Goal: Navigation & Orientation: Find specific page/section

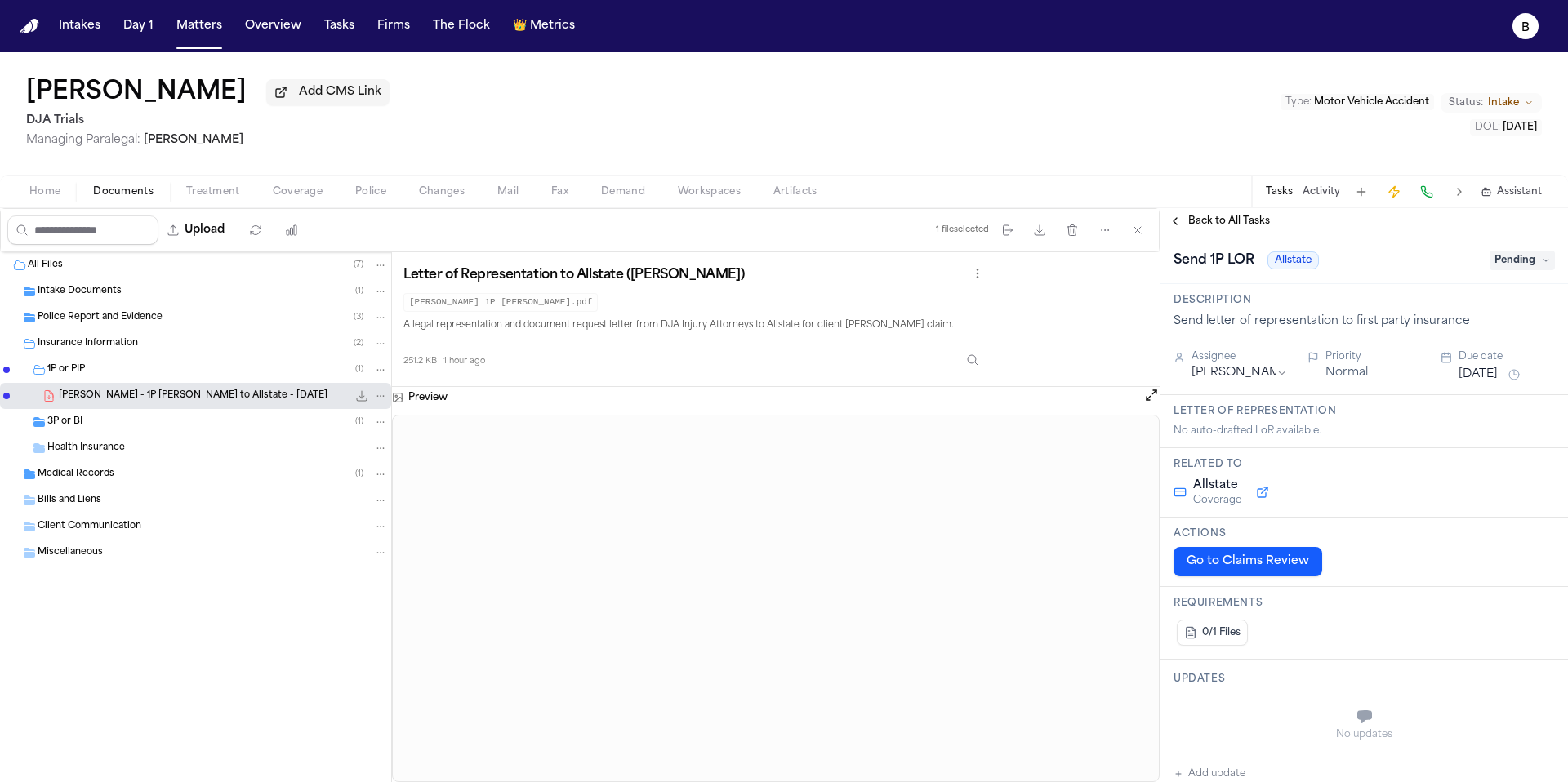
click at [48, 199] on span "Home" at bounding box center [45, 192] width 31 height 13
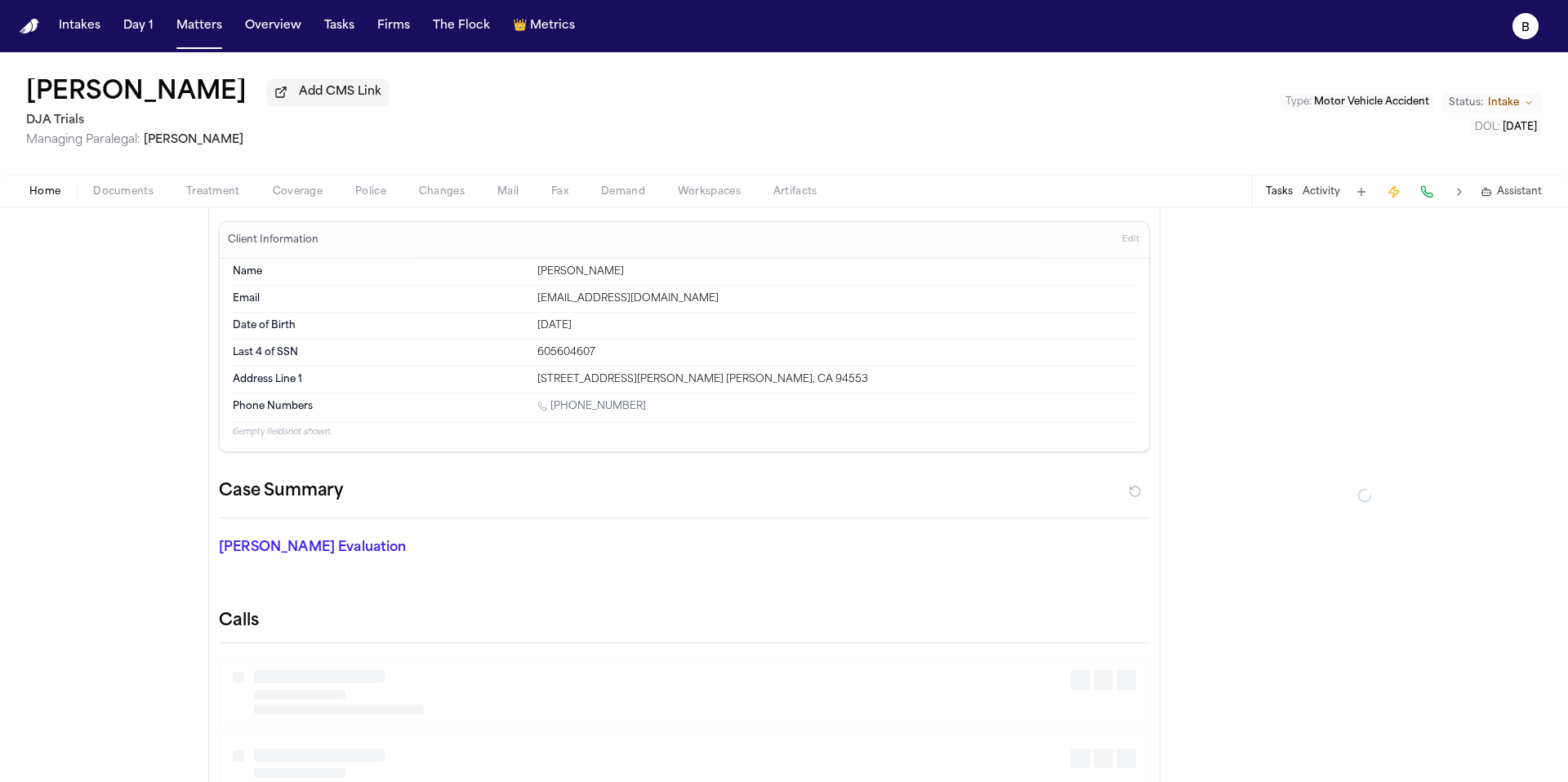
click at [48, 199] on span "Home" at bounding box center [45, 192] width 31 height 13
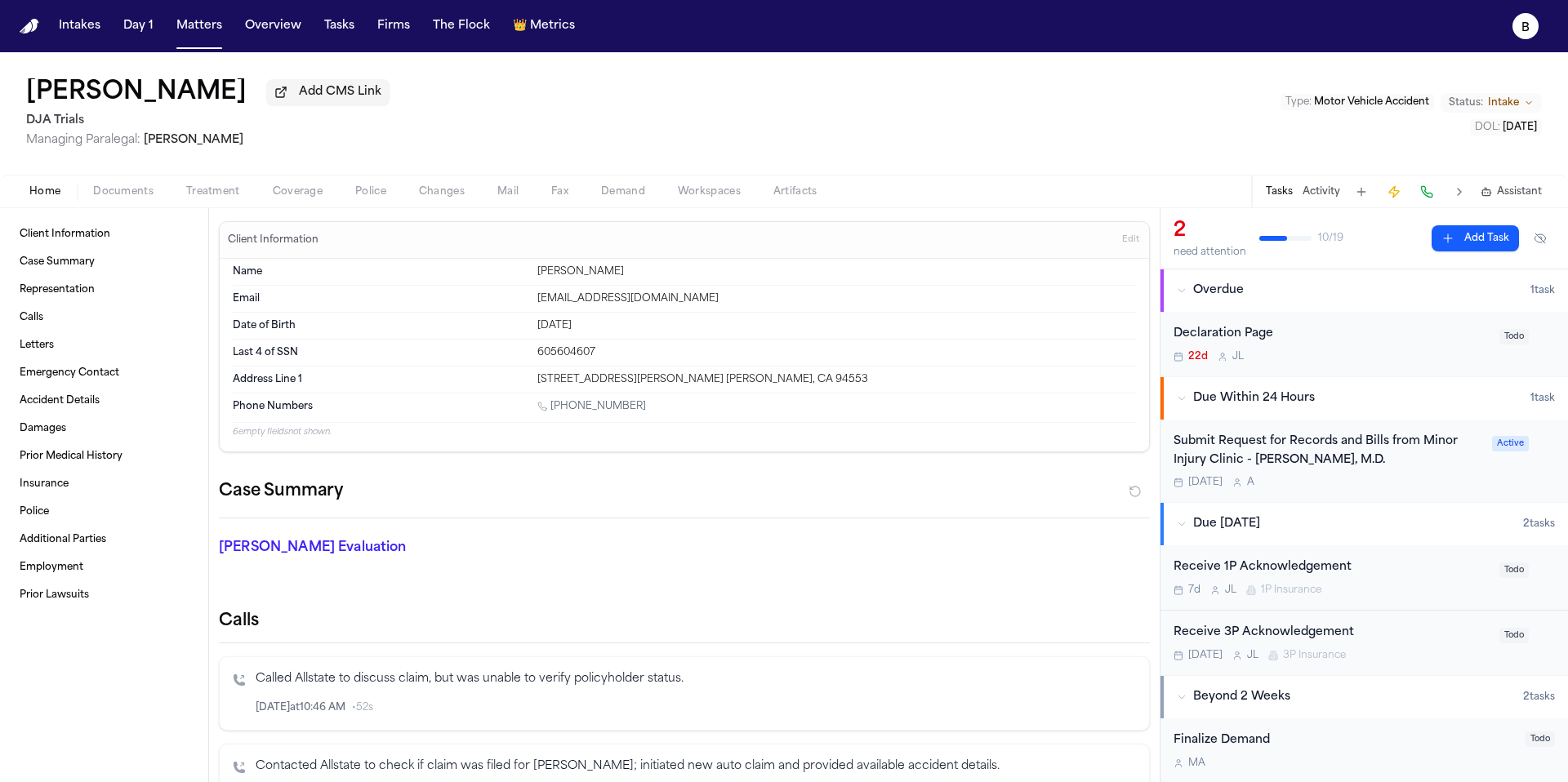
click at [807, 194] on span "Artifacts" at bounding box center [796, 192] width 45 height 13
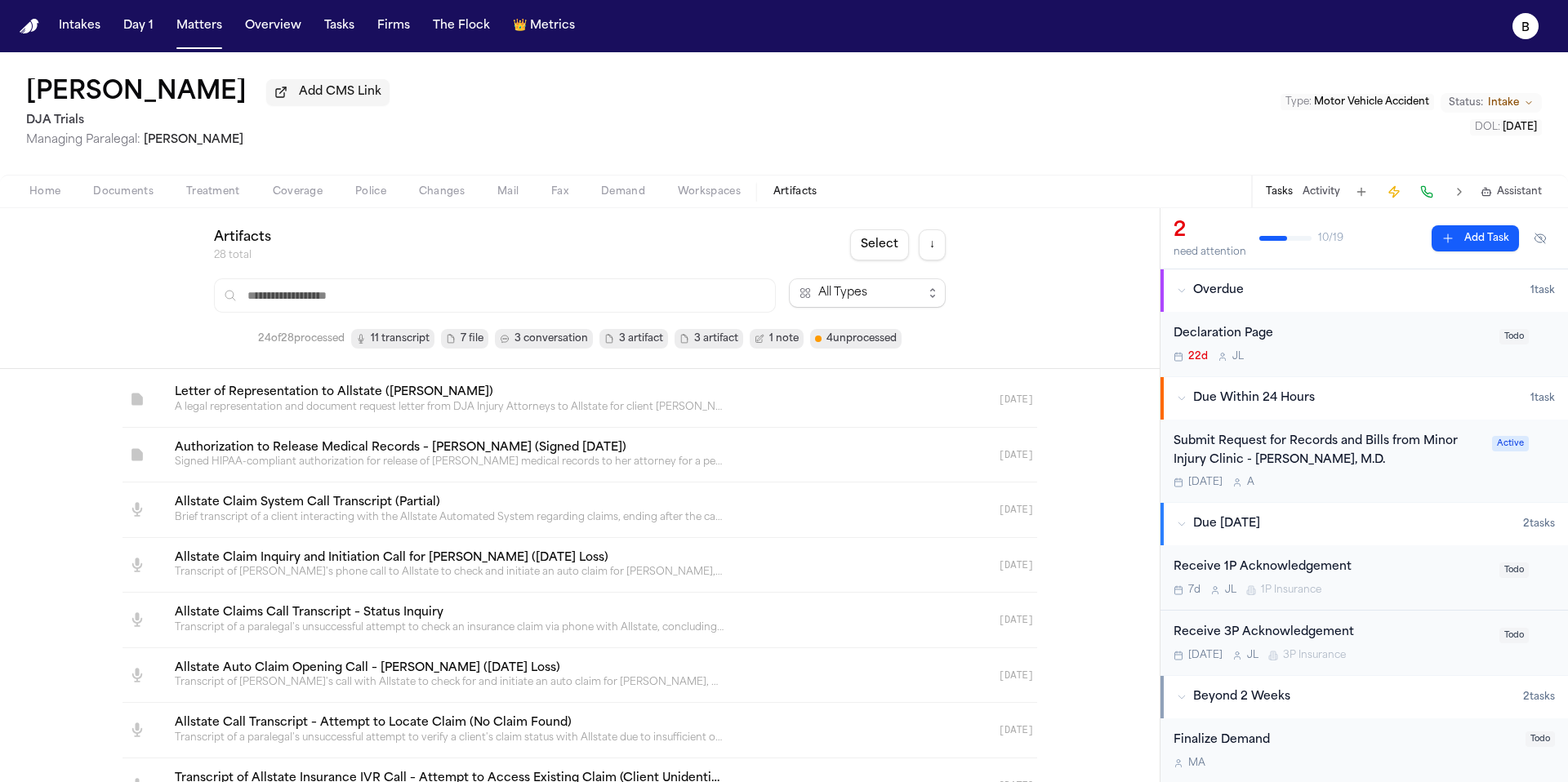
click at [729, 206] on div "Home Documents Treatment Coverage Police Changes Mail Fax Demand Workspaces Art…" at bounding box center [784, 191] width 1568 height 33
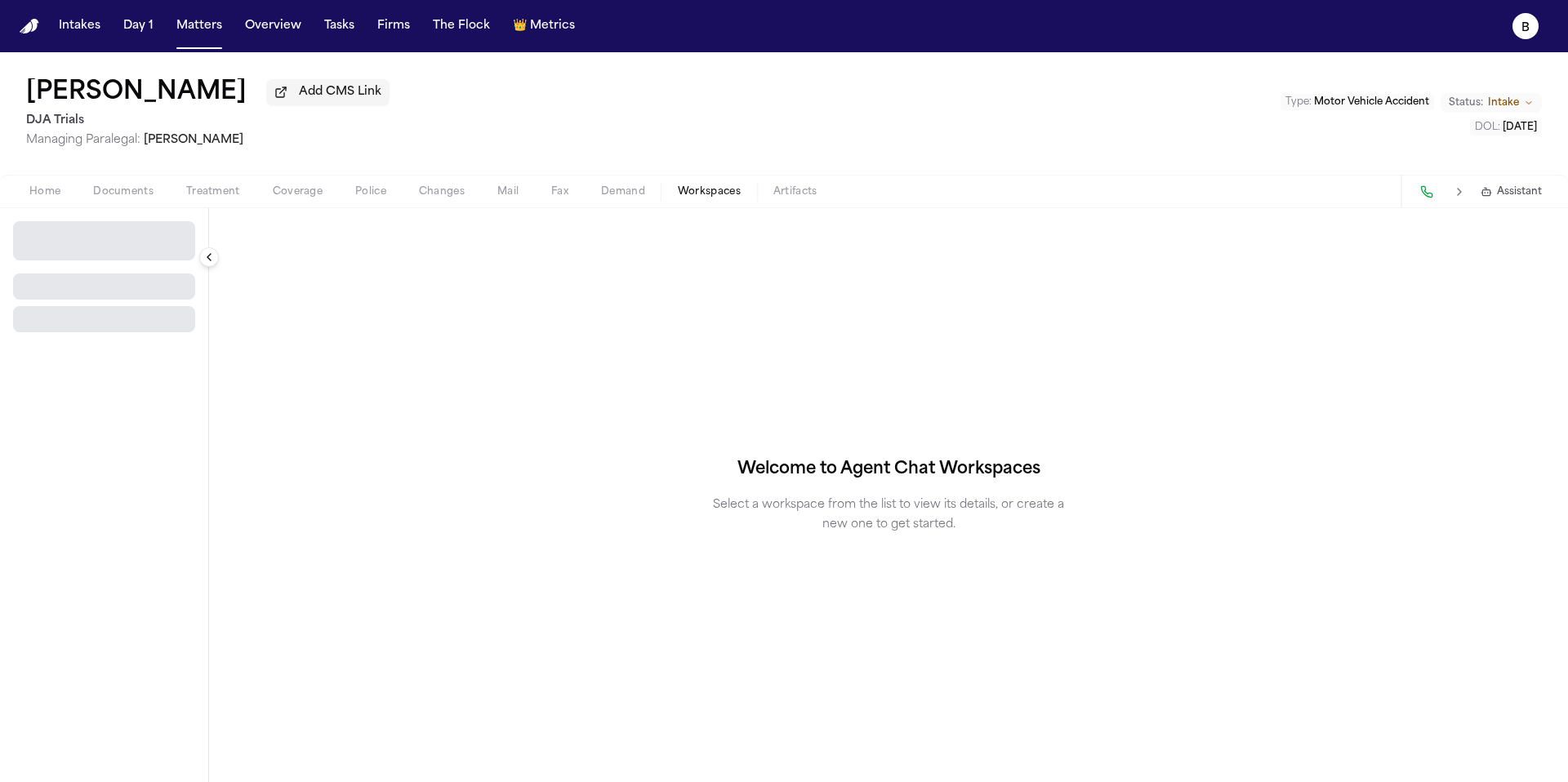
click at [724, 199] on span "Workspaces" at bounding box center [709, 192] width 63 height 13
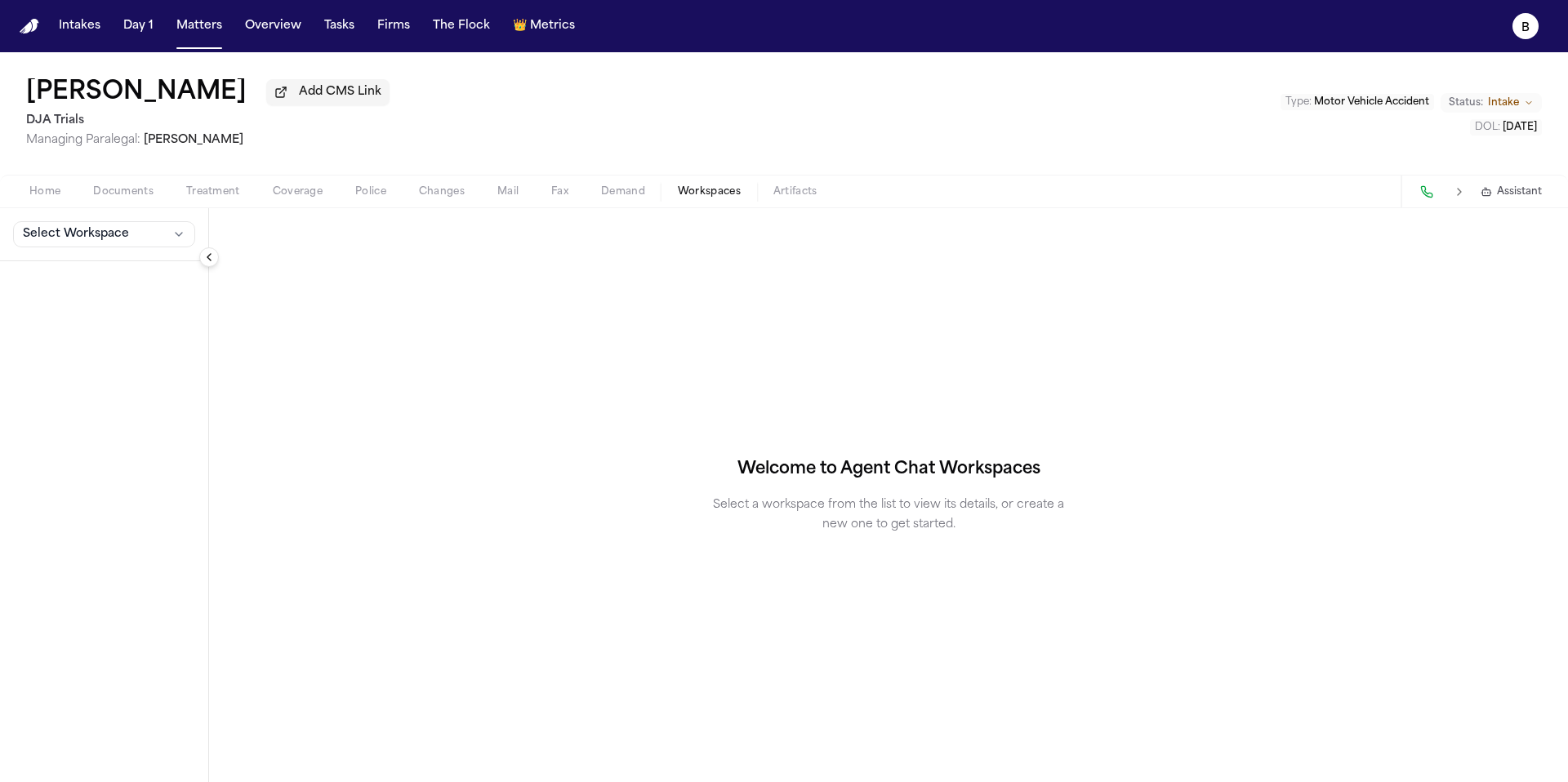
click at [624, 183] on div "Home Documents Treatment Coverage Police Changes Mail Fax Demand Workspaces Art…" at bounding box center [784, 191] width 1568 height 33
click at [622, 189] on span "Demand" at bounding box center [623, 192] width 45 height 13
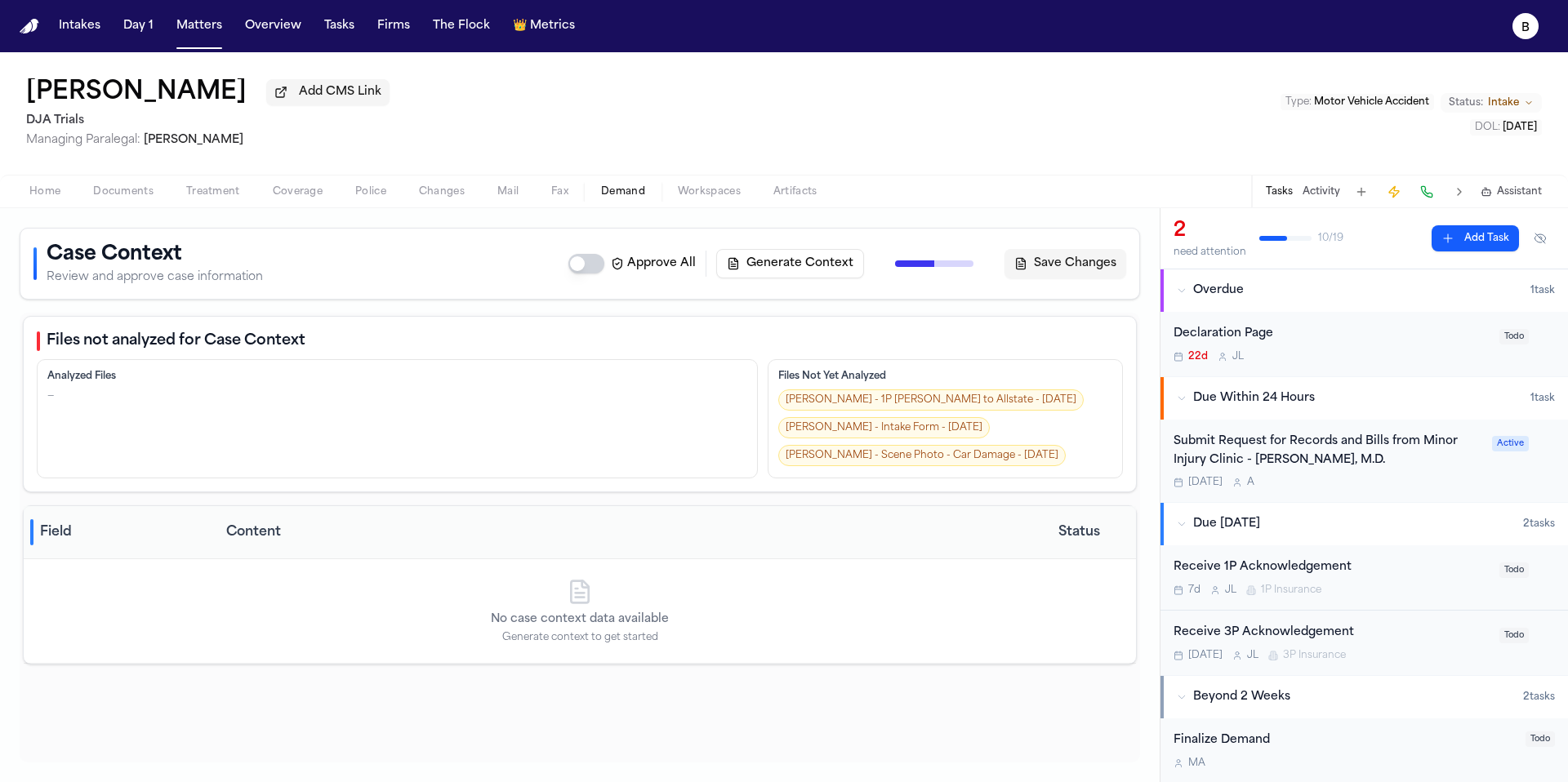
click at [554, 190] on span "Fax" at bounding box center [560, 192] width 17 height 13
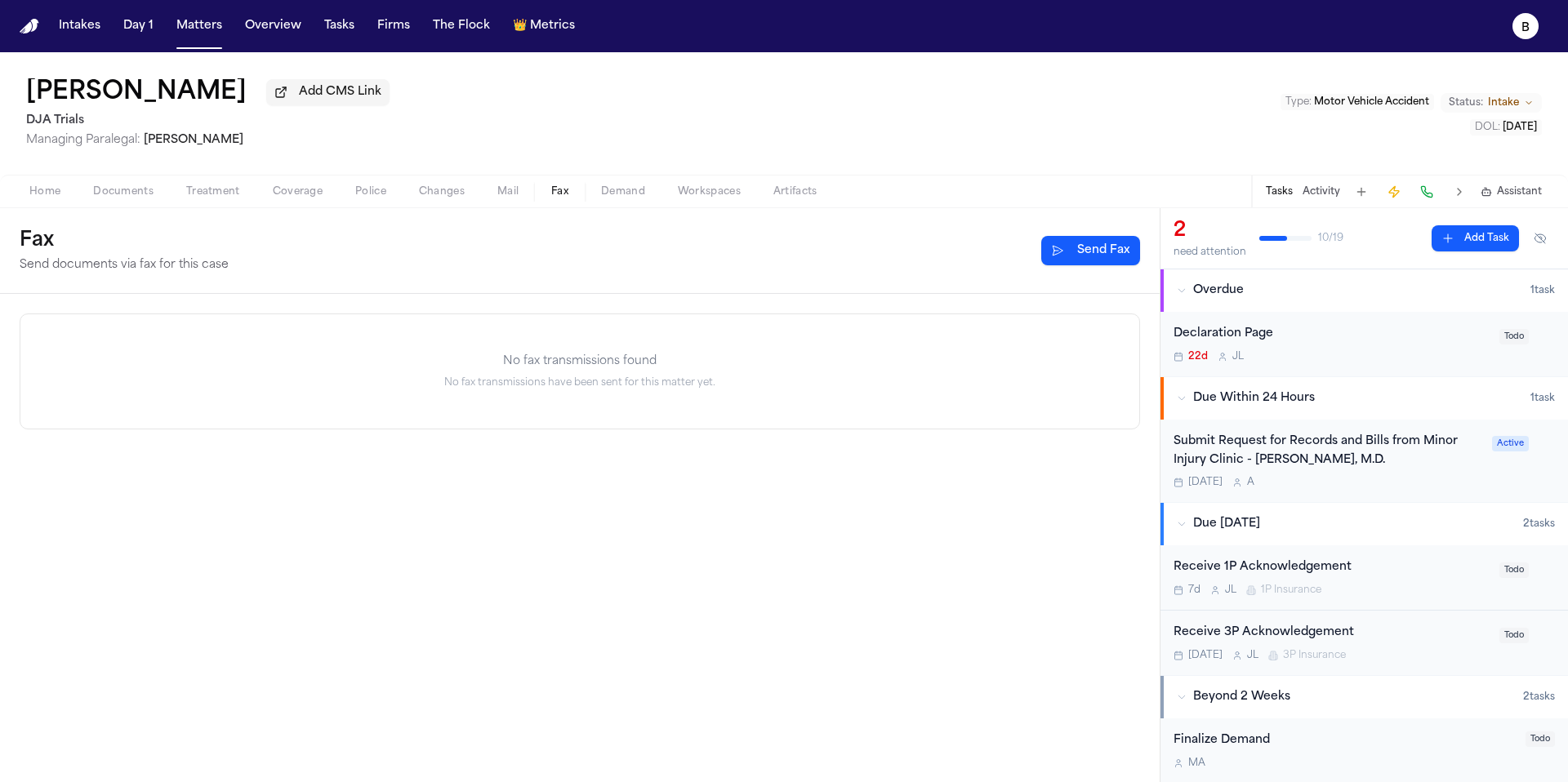
click at [498, 193] on span "Mail" at bounding box center [508, 192] width 21 height 13
click at [451, 191] on span "Changes" at bounding box center [441, 192] width 45 height 13
click at [383, 194] on span "Police" at bounding box center [371, 192] width 31 height 13
click at [281, 199] on span "Coverage" at bounding box center [298, 192] width 49 height 13
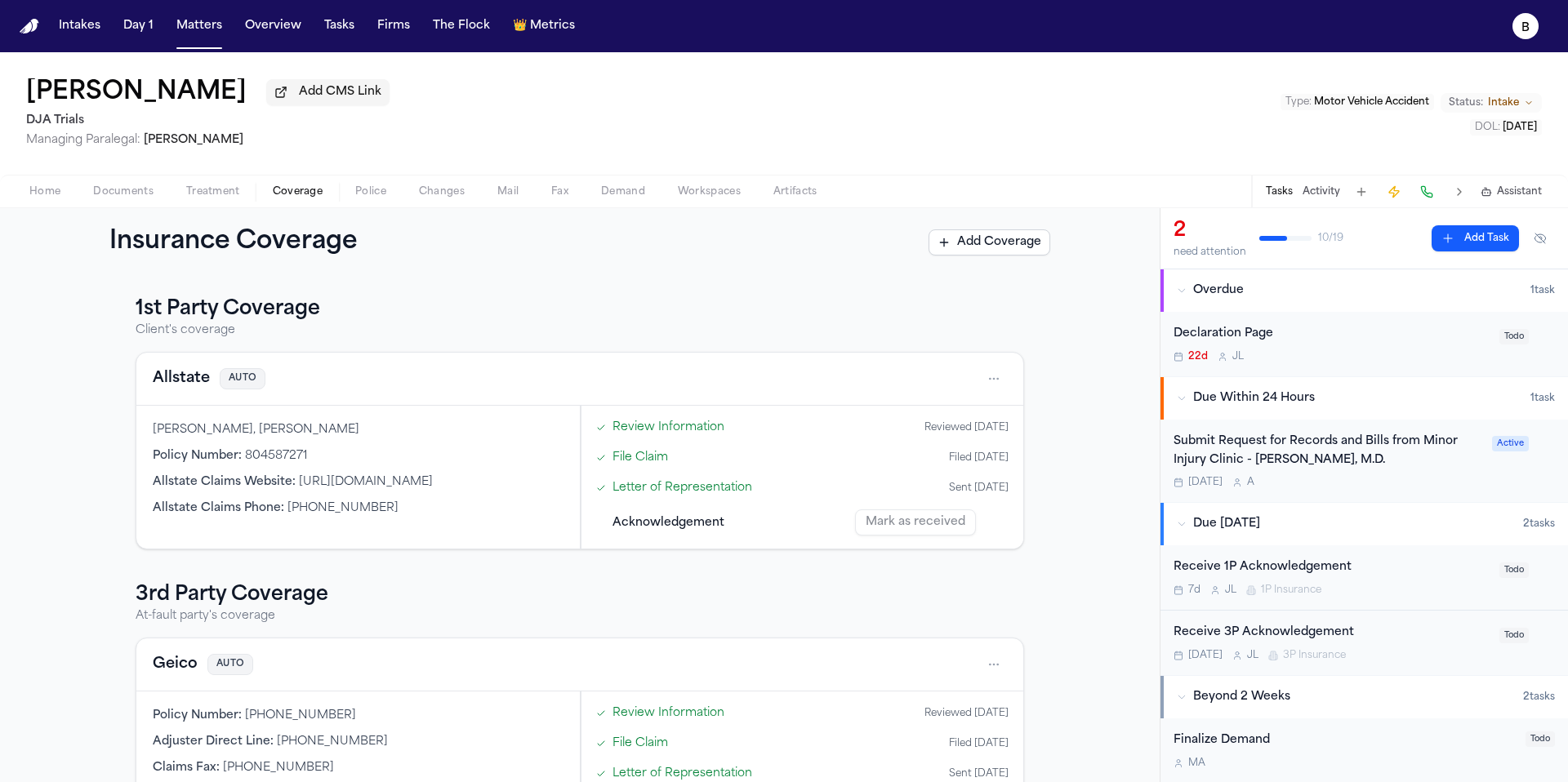
click at [241, 202] on span "button" at bounding box center [213, 201] width 73 height 2
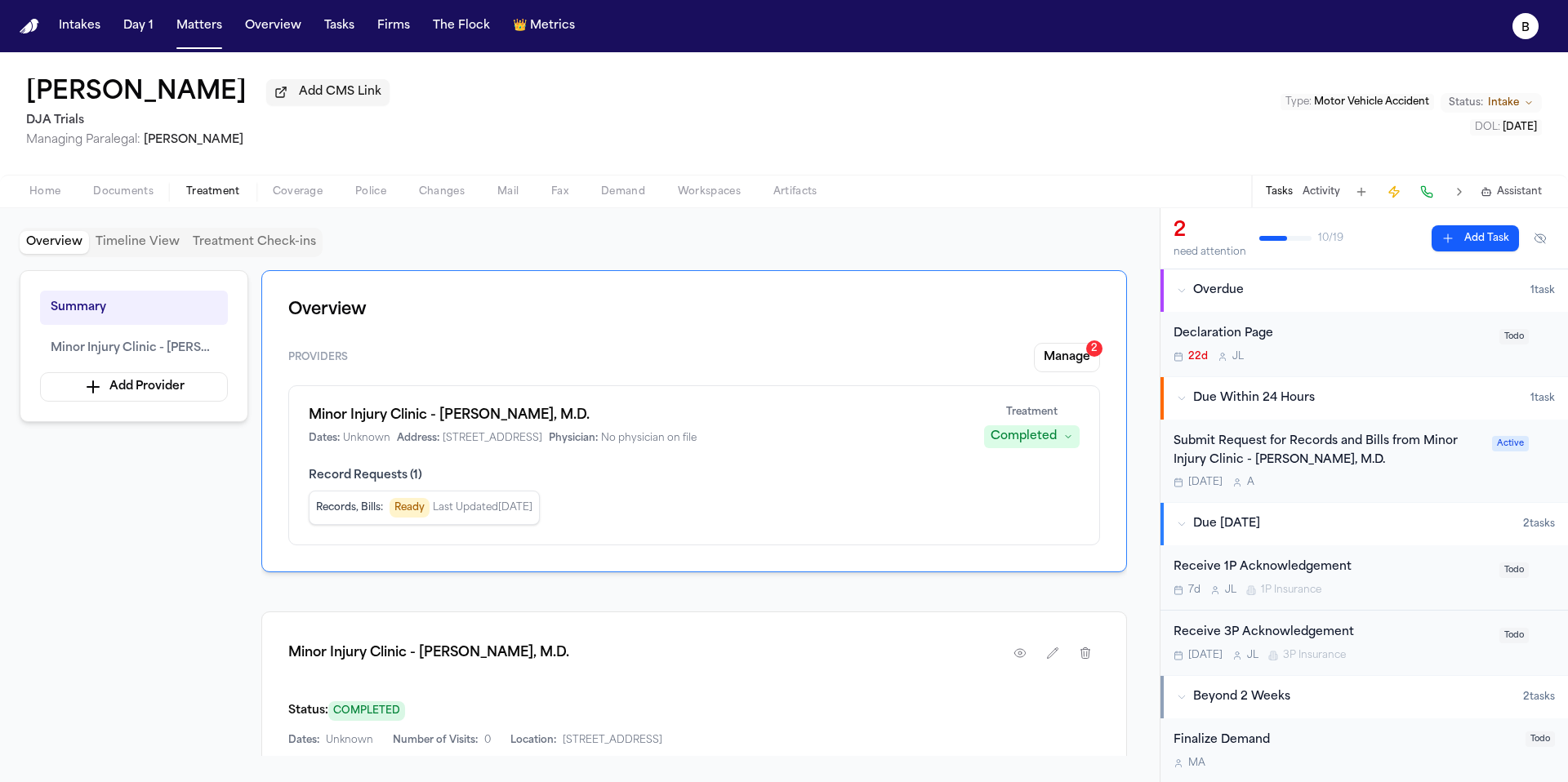
click at [161, 202] on button "Documents" at bounding box center [123, 192] width 93 height 20
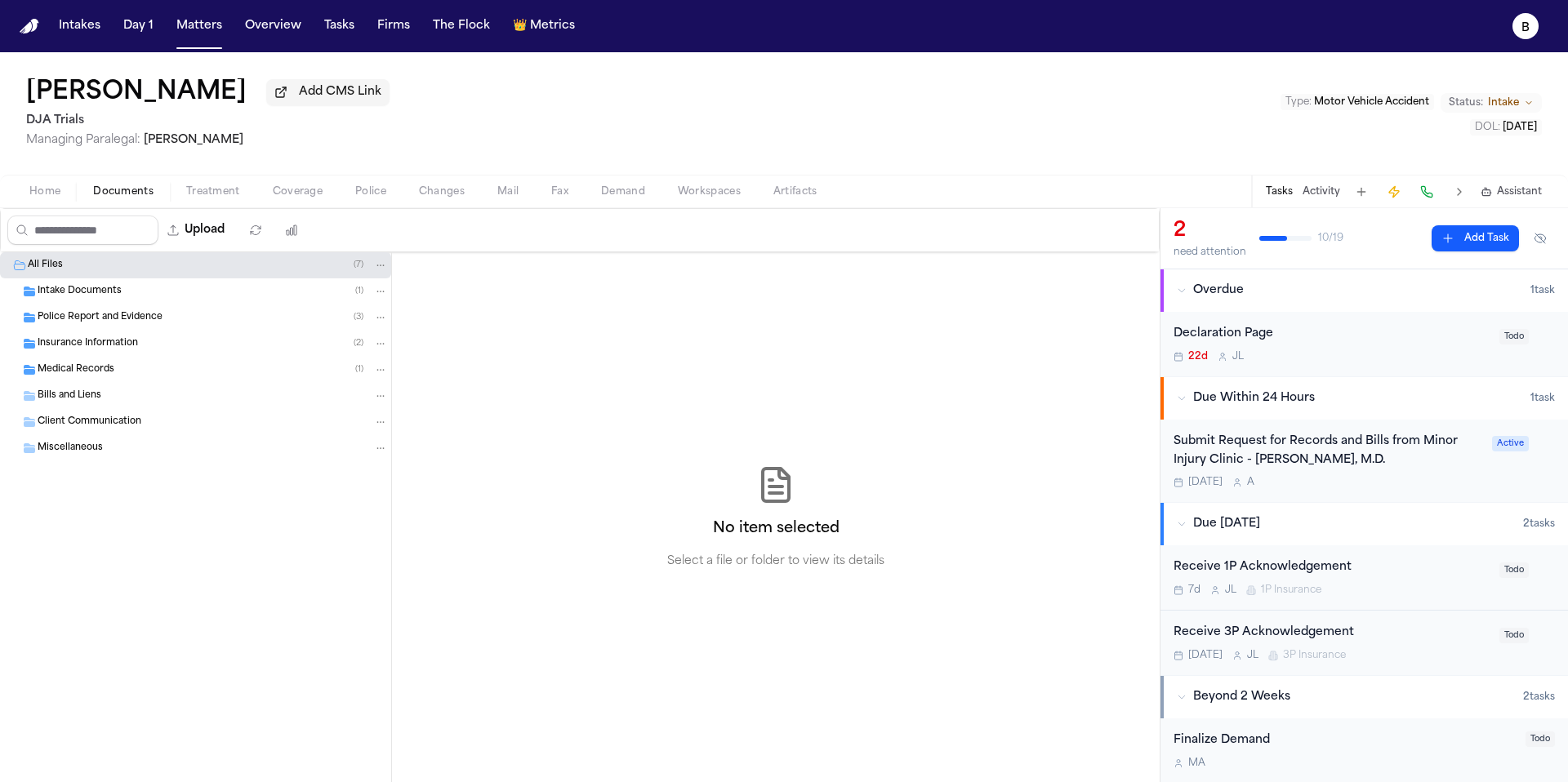
click at [55, 196] on span "Home" at bounding box center [45, 192] width 31 height 13
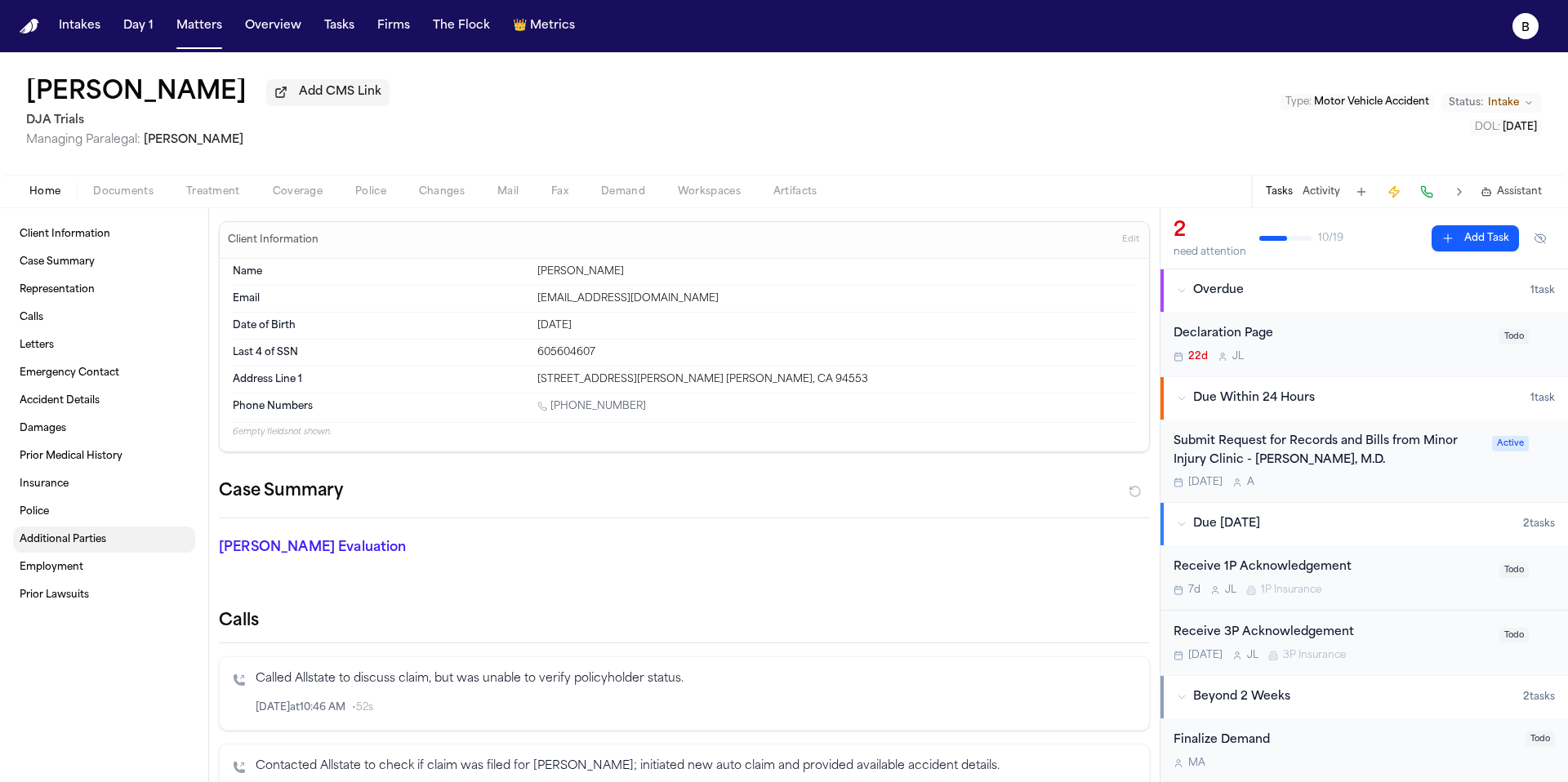
click at [96, 542] on span "Additional Parties" at bounding box center [63, 540] width 87 height 13
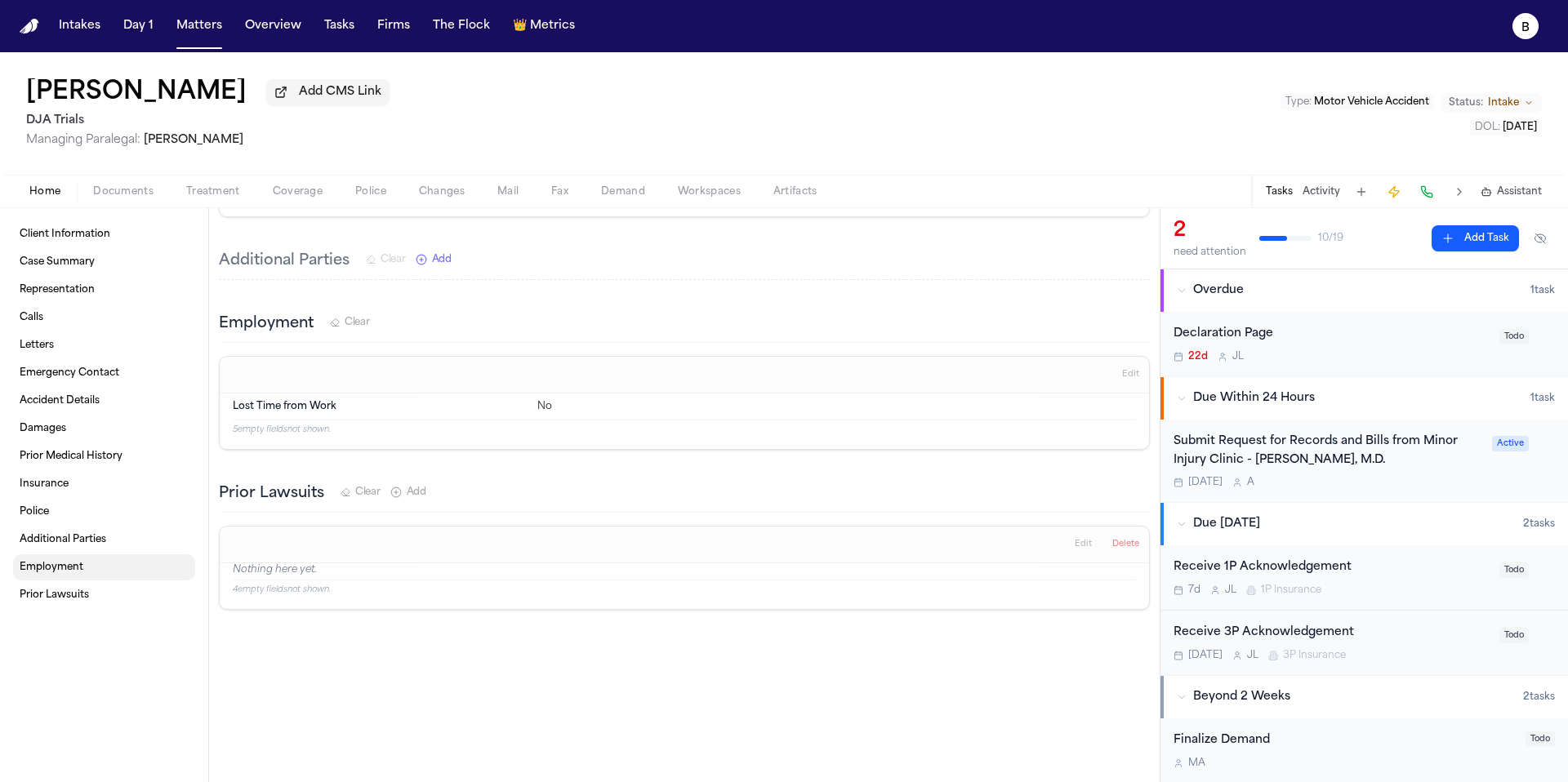
click at [96, 562] on link "Employment" at bounding box center [104, 568] width 182 height 26
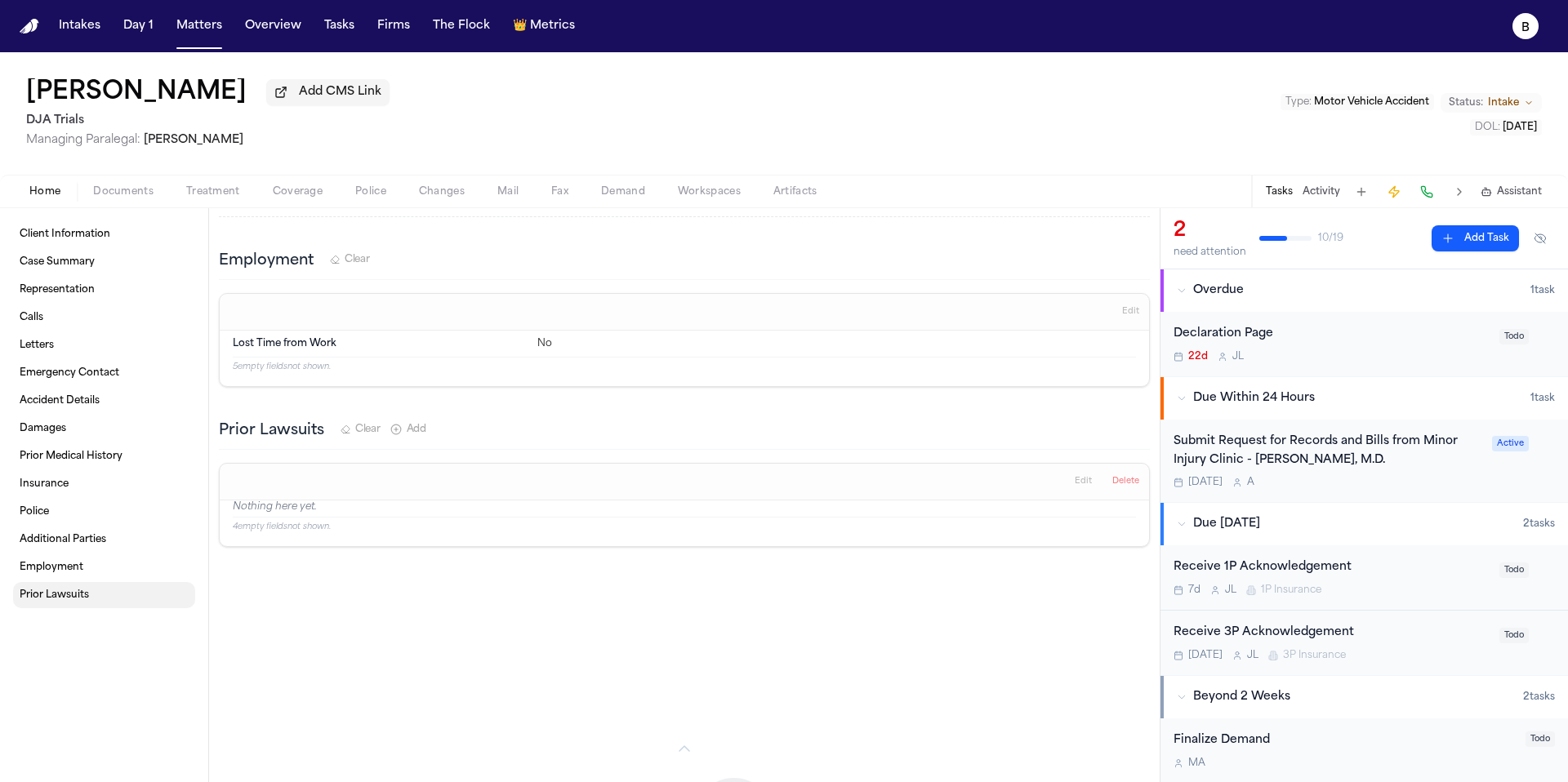
click at [102, 590] on link "Prior Lawsuits" at bounding box center [104, 595] width 182 height 26
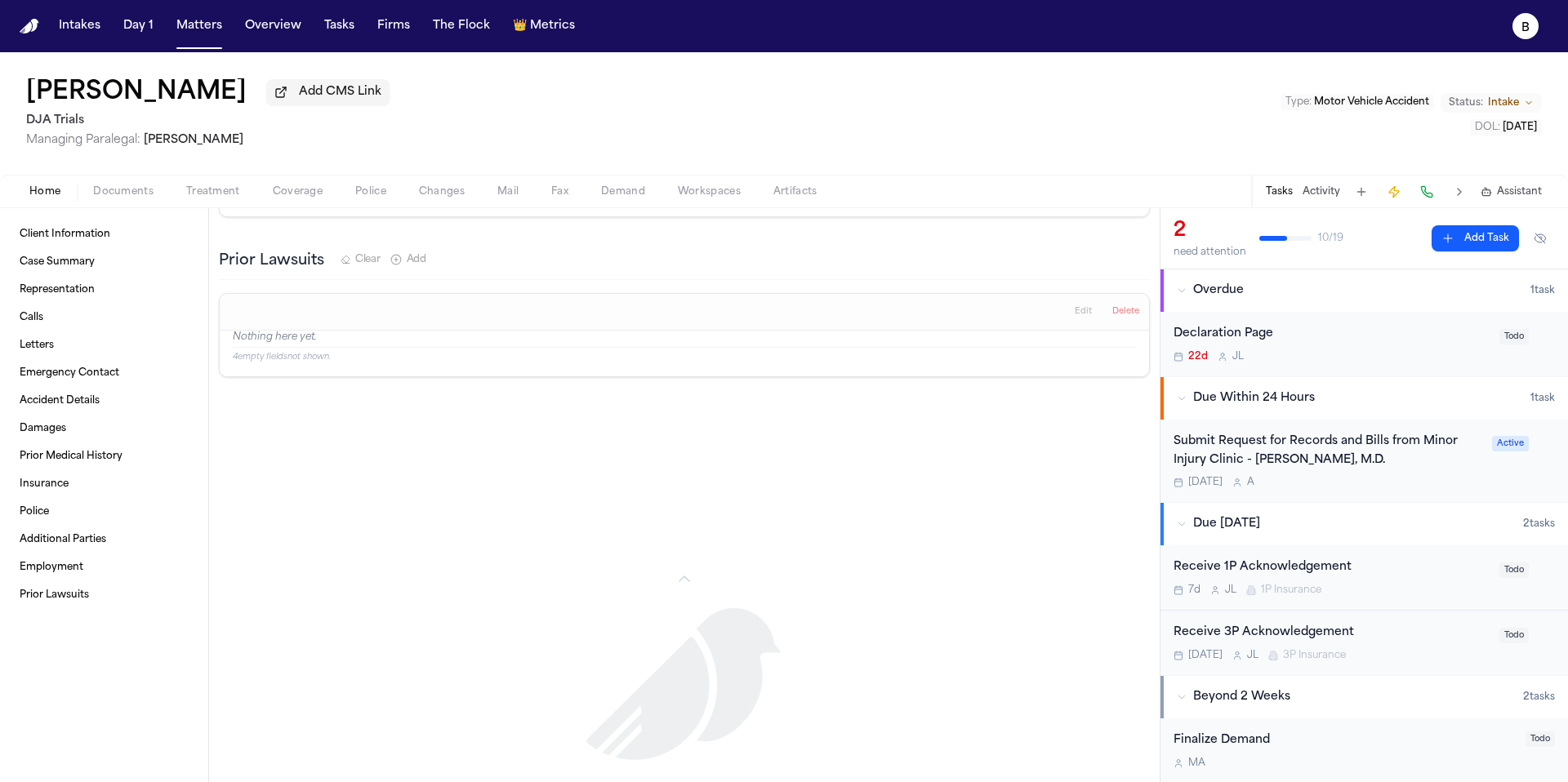
click at [134, 144] on span "Managing Paralegal:" at bounding box center [83, 139] width 115 height 12
click at [137, 198] on span "Documents" at bounding box center [123, 192] width 60 height 13
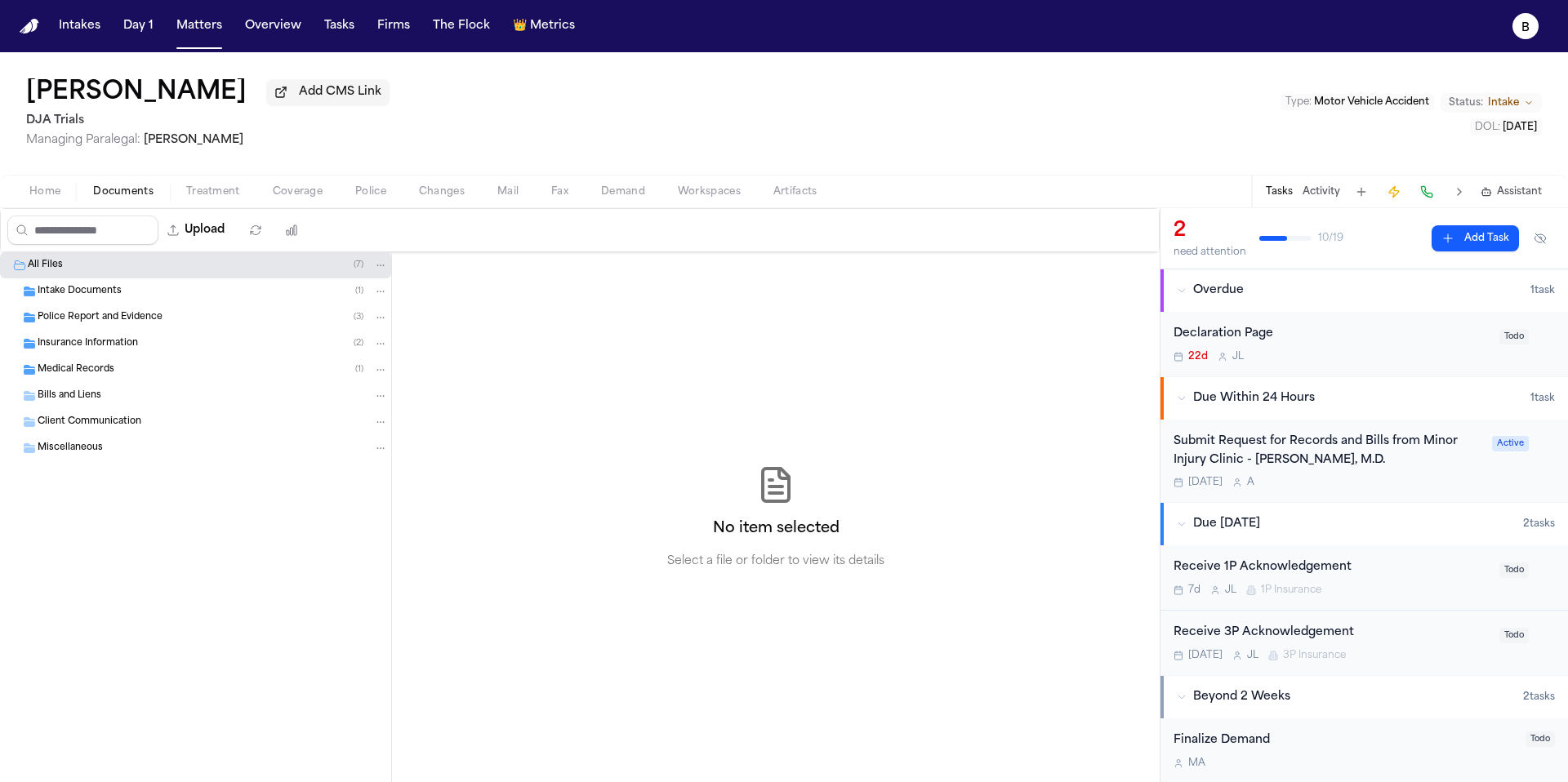
click at [125, 305] on div "Intake Documents ( 1 )" at bounding box center [195, 292] width 392 height 26
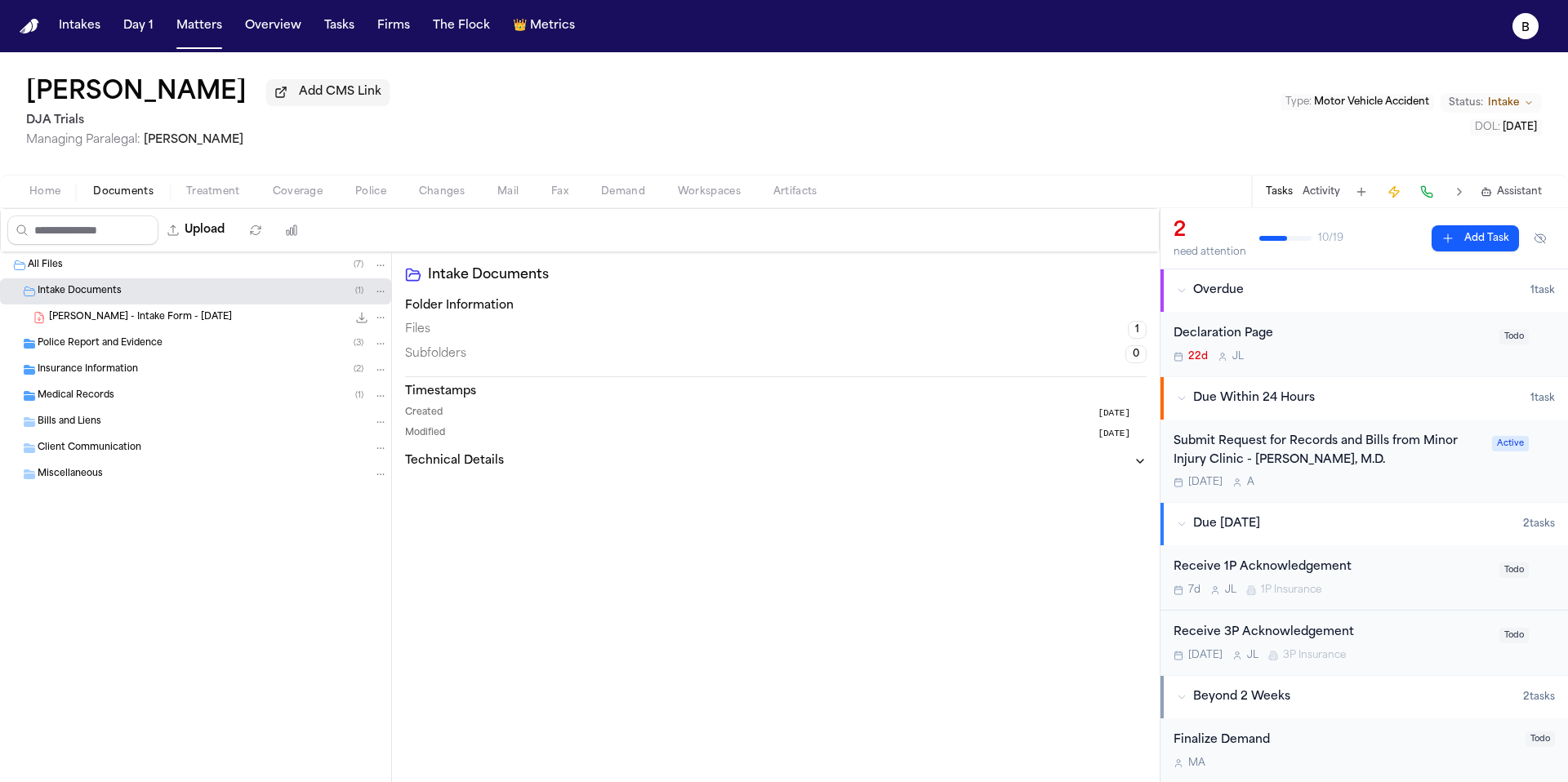
click at [125, 325] on span "[PERSON_NAME] - Intake Form - [DATE]" at bounding box center [140, 317] width 183 height 14
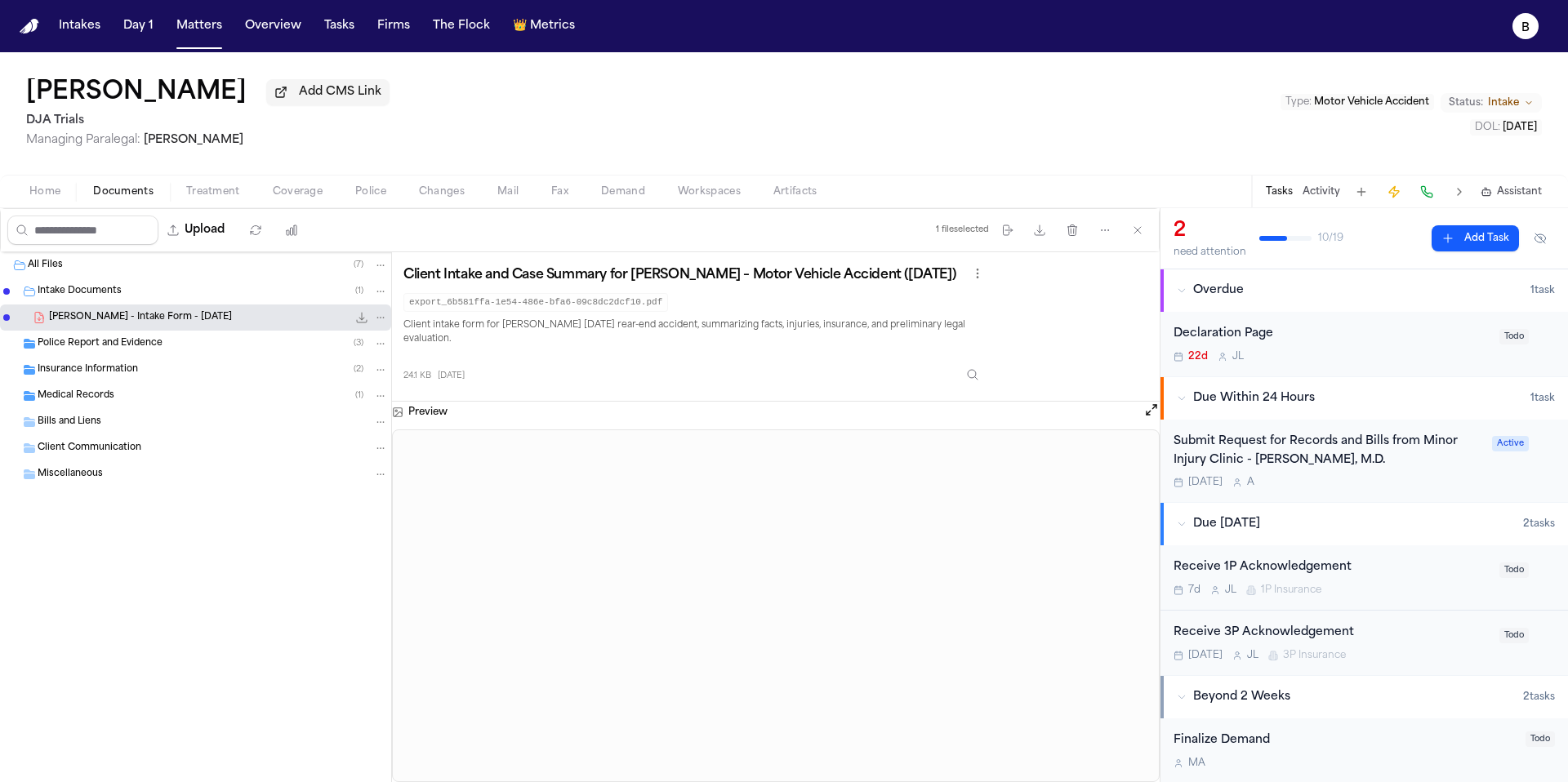
click at [166, 357] on div "Police Report and Evidence ( 3 )" at bounding box center [195, 344] width 392 height 26
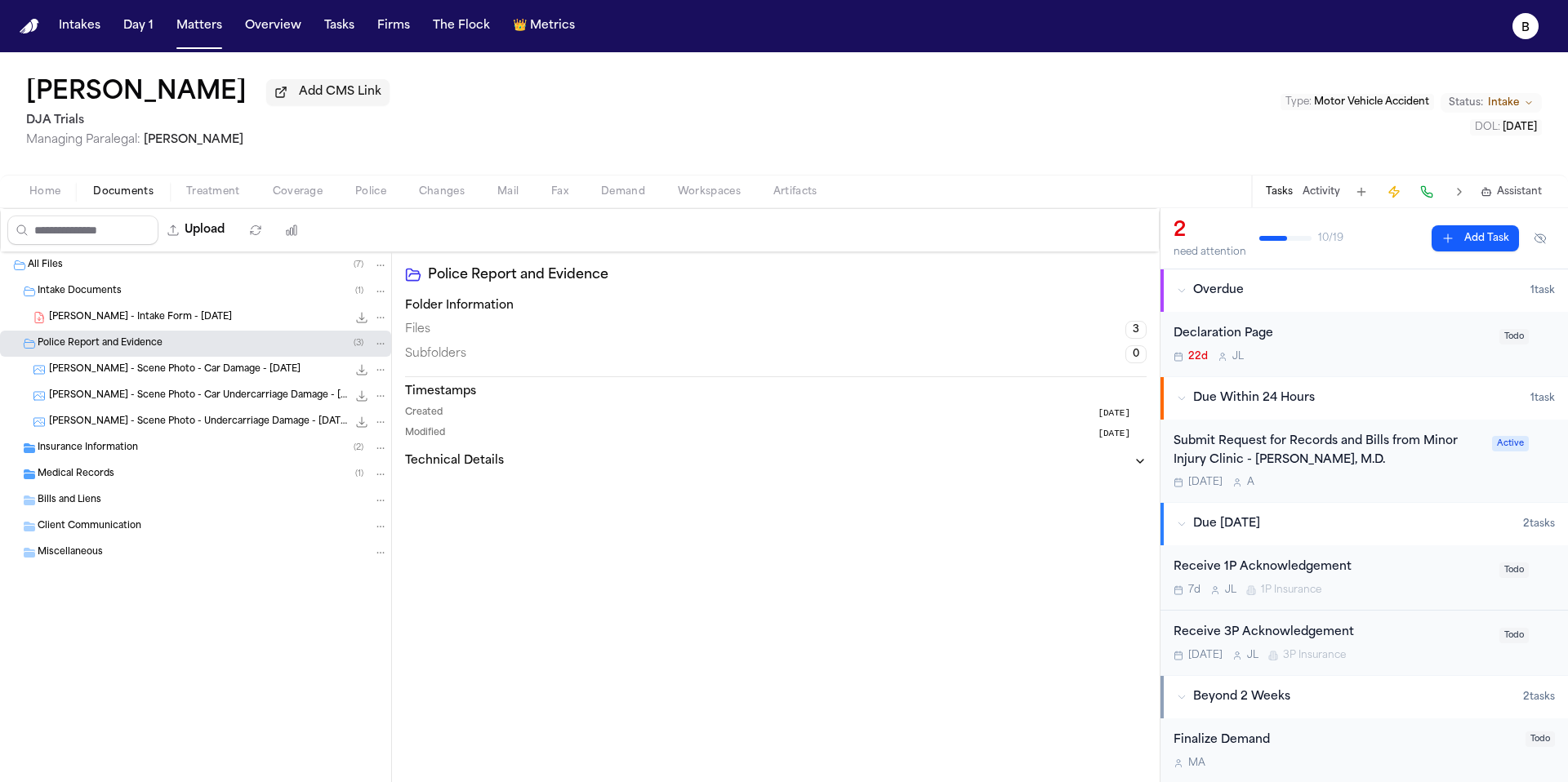
click at [138, 461] on div "Insurance Information ( 2 )" at bounding box center [195, 448] width 392 height 26
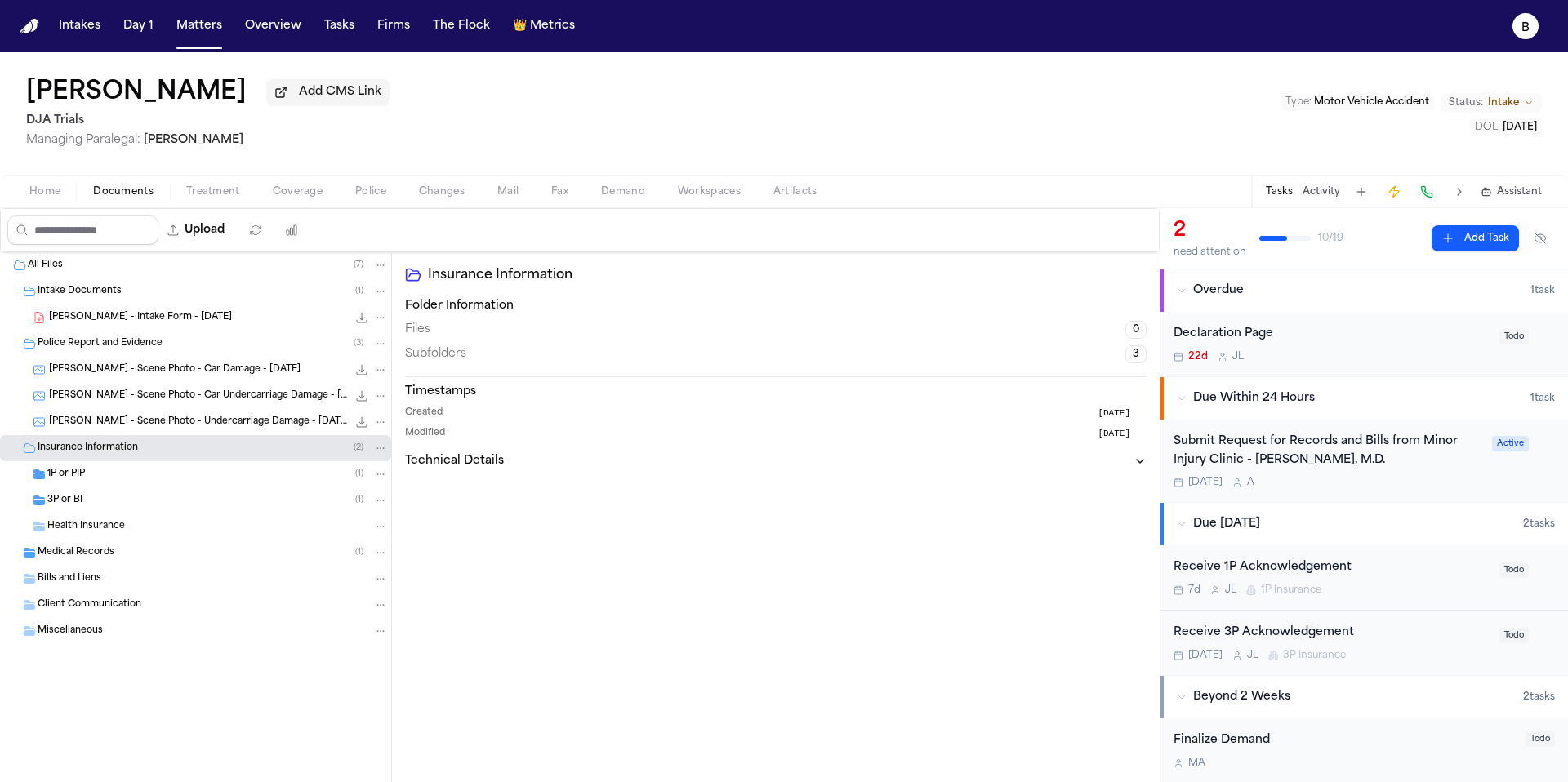
click at [135, 480] on div "1P or PIP ( 1 )" at bounding box center [217, 475] width 340 height 15
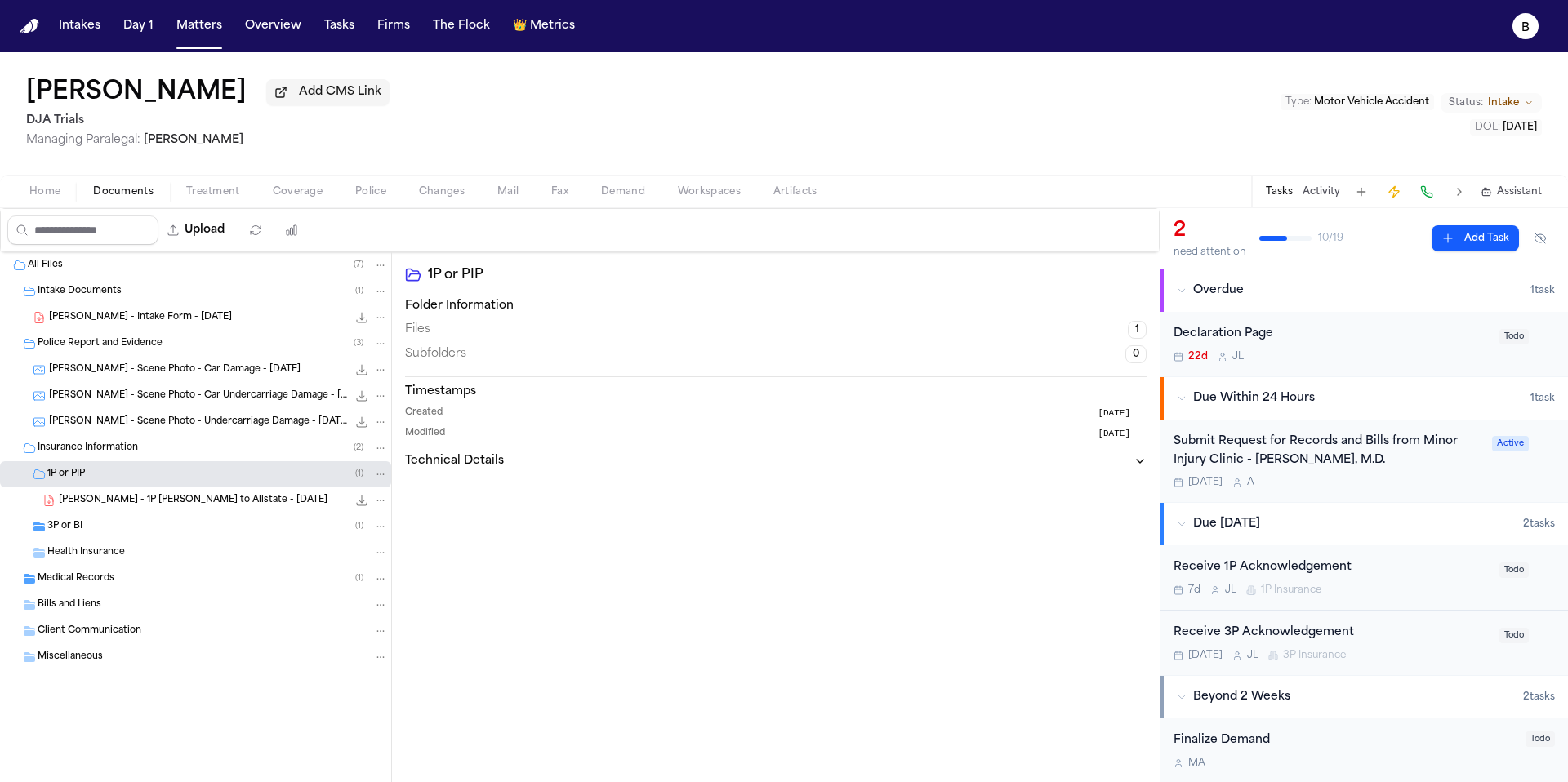
click at [156, 507] on span "[PERSON_NAME] - 1P [PERSON_NAME] to Allstate - [DATE]" at bounding box center [193, 500] width 269 height 14
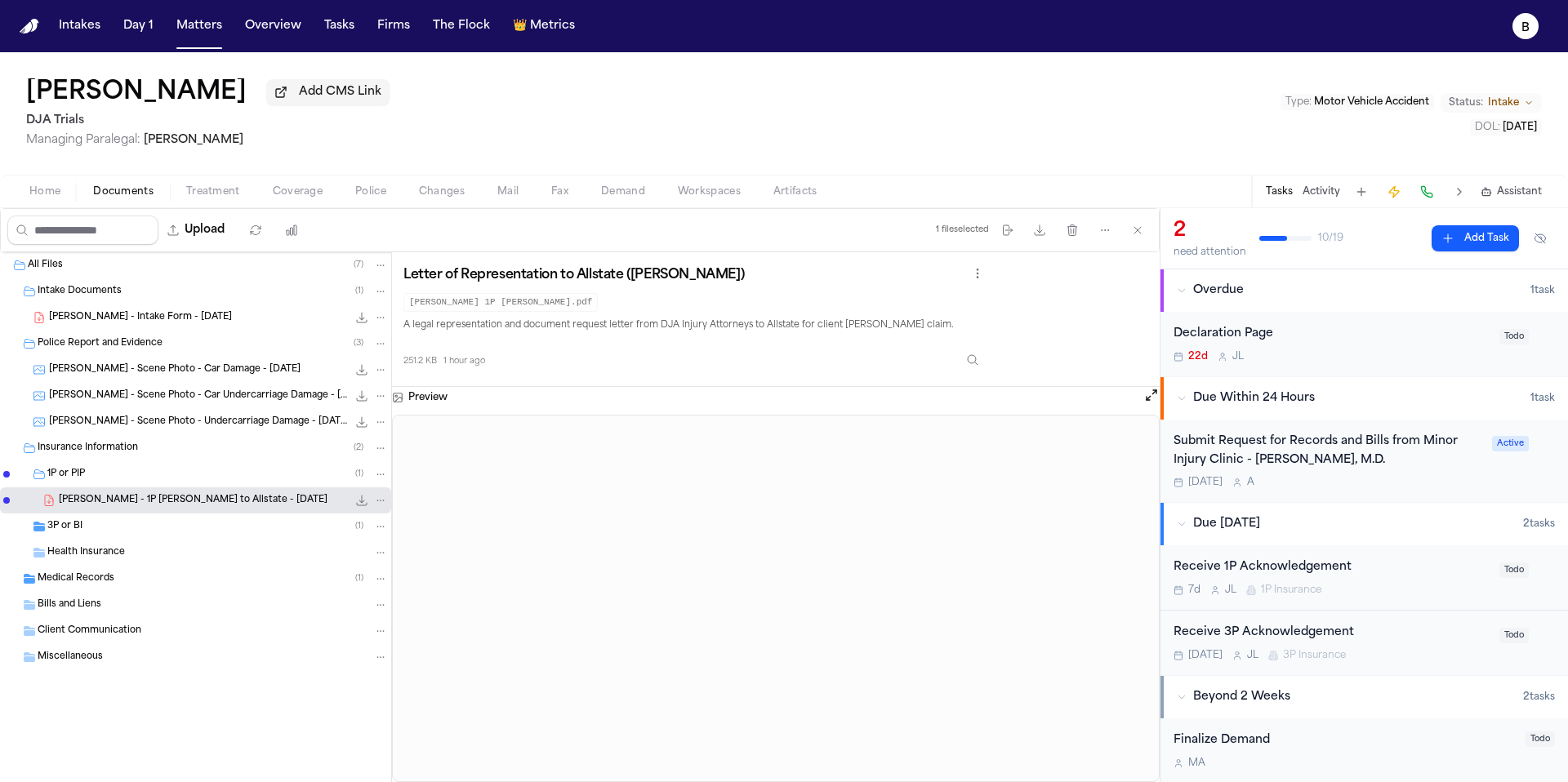
click at [195, 487] on div "1P or PIP ( 1 )" at bounding box center [195, 475] width 392 height 26
